Goal: Task Accomplishment & Management: Complete application form

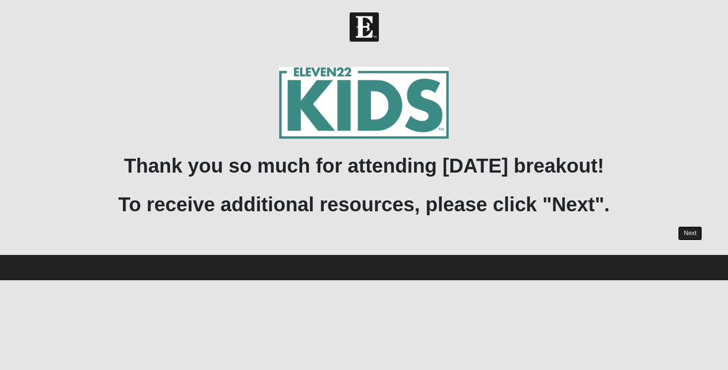
click at [687, 231] on link "Next" at bounding box center [689, 233] width 24 height 14
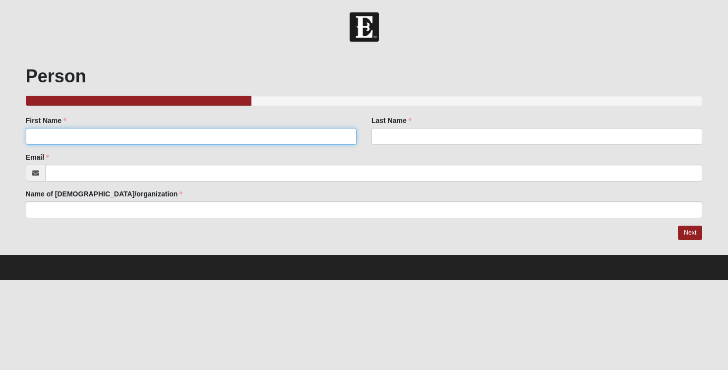
click at [204, 135] on input "First Name" at bounding box center [191, 136] width 331 height 17
type input "[PERSON_NAME]"
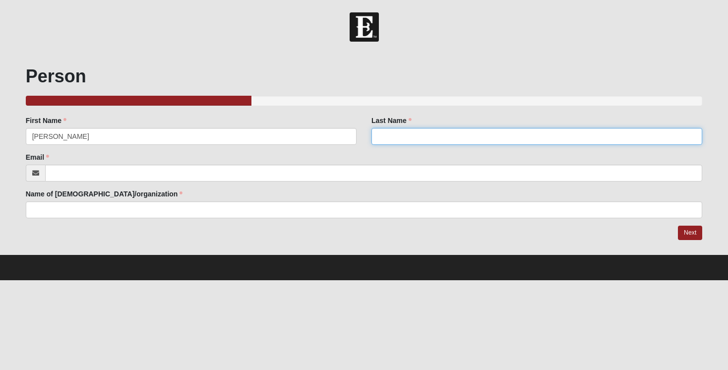
type input "Gray"
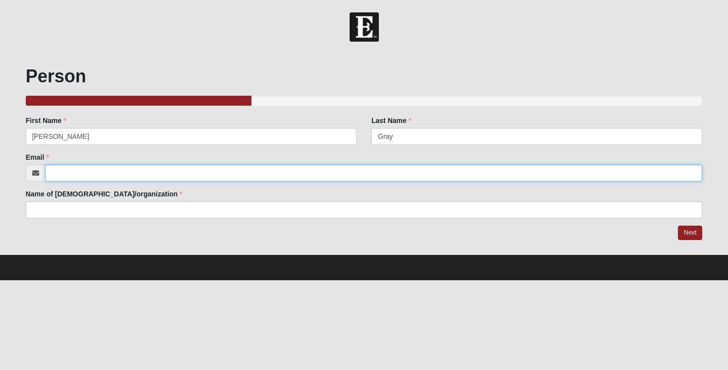
type input "[PERSON_NAME][EMAIL_ADDRESS][DOMAIN_NAME]"
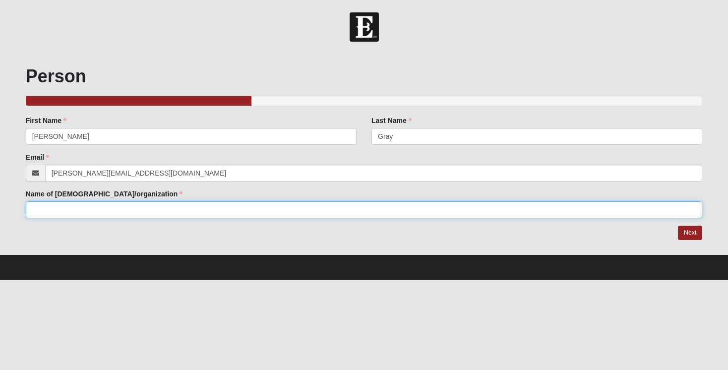
type input "The [DEMOGRAPHIC_DATA] of Eleven22"
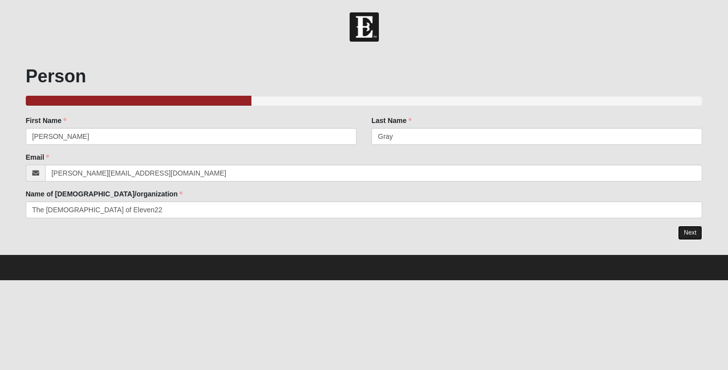
click at [694, 233] on link "Next" at bounding box center [689, 232] width 24 height 14
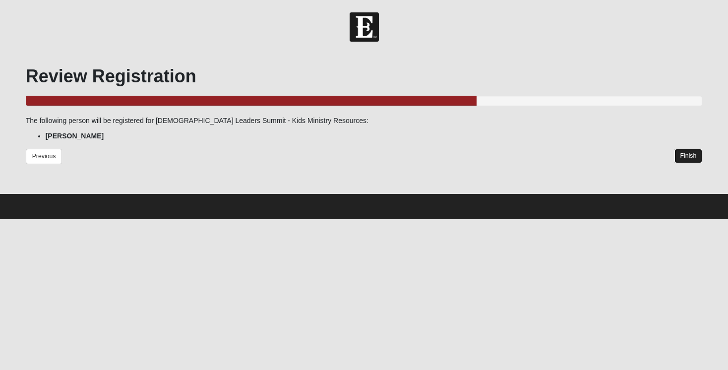
click at [684, 155] on link "Finish" at bounding box center [688, 156] width 28 height 14
